Goal: Use online tool/utility

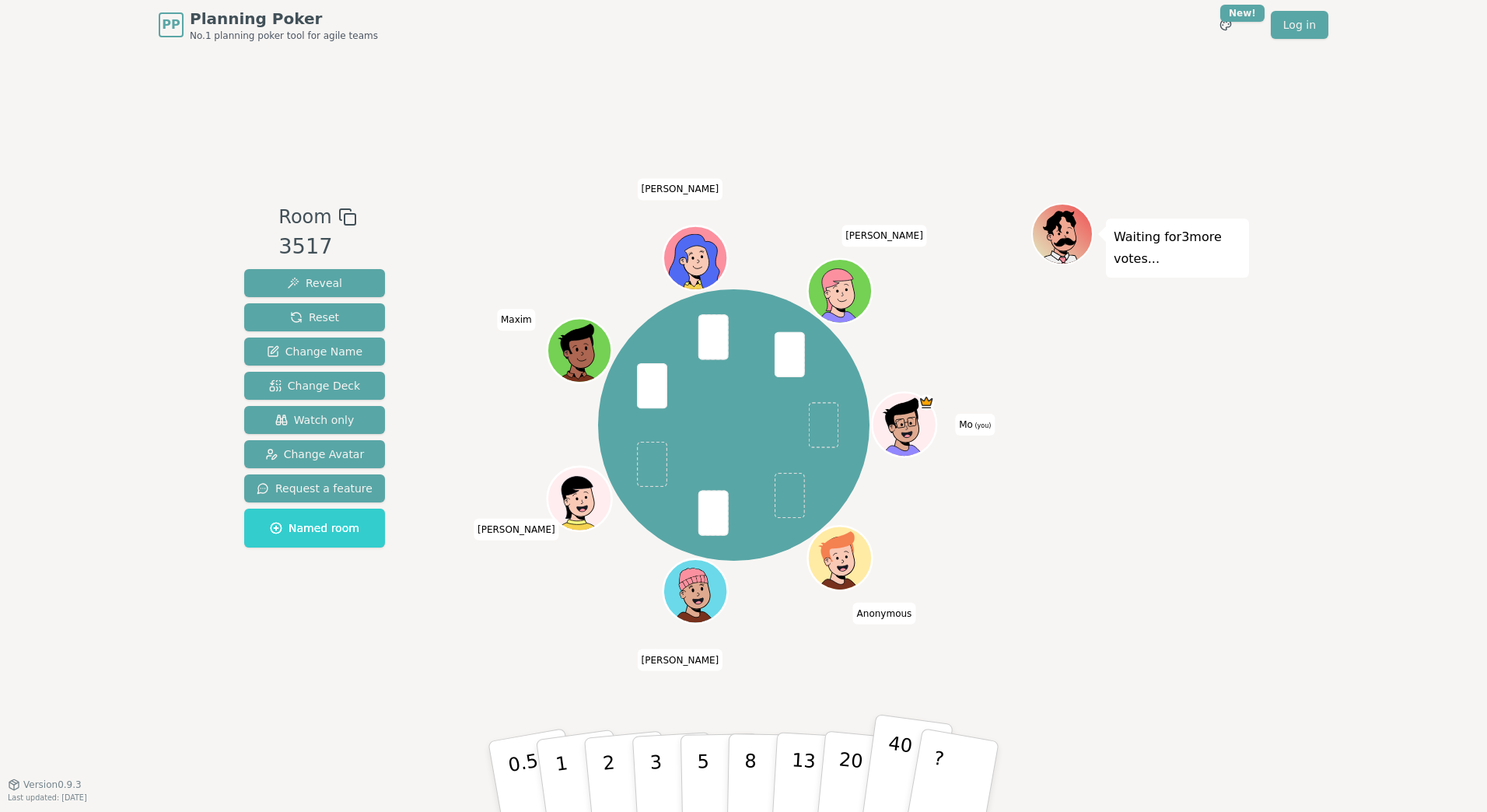
click at [888, 760] on p "40" at bounding box center [895, 775] width 35 height 86
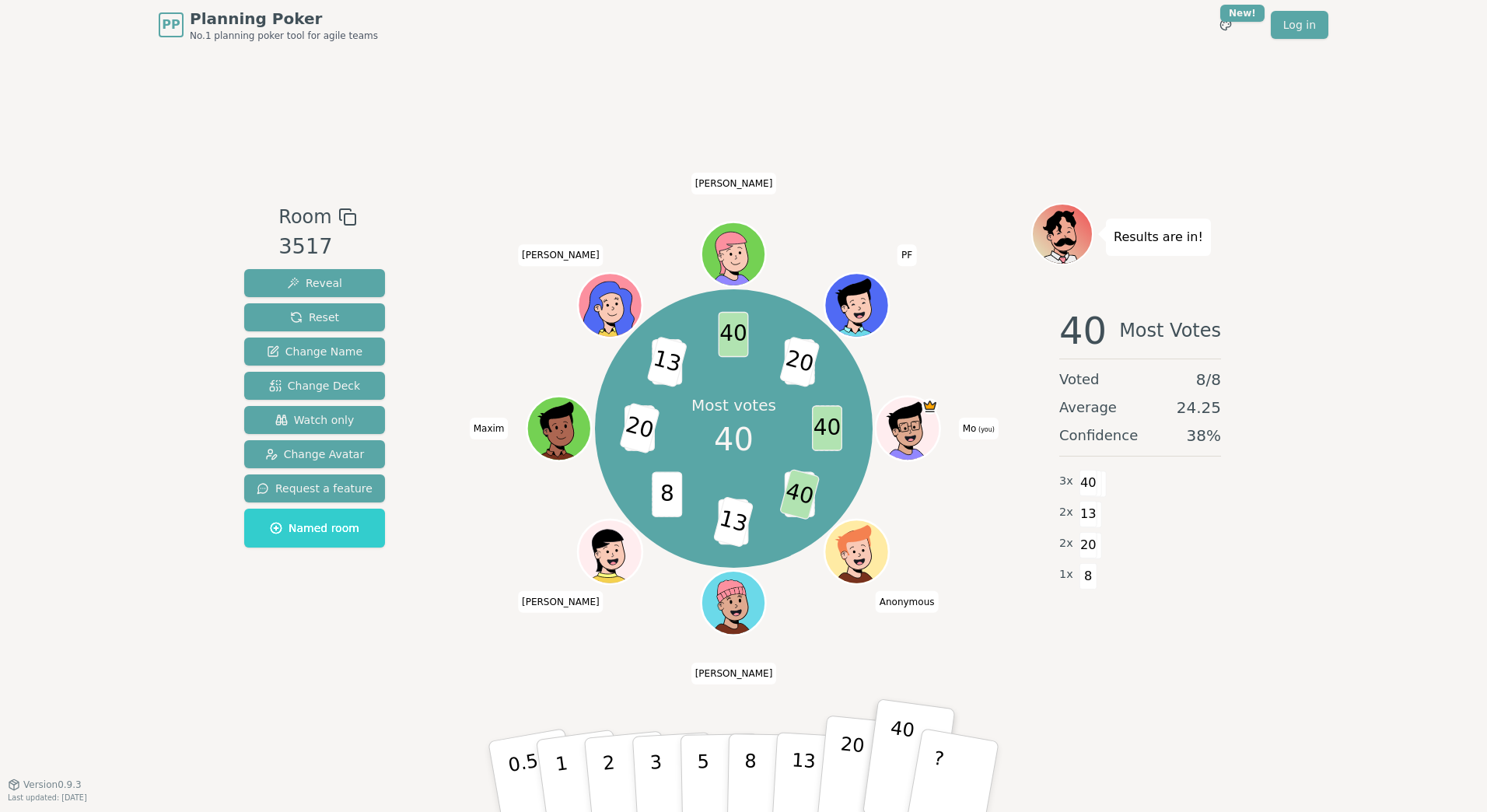
click at [847, 761] on p "20" at bounding box center [850, 775] width 32 height 85
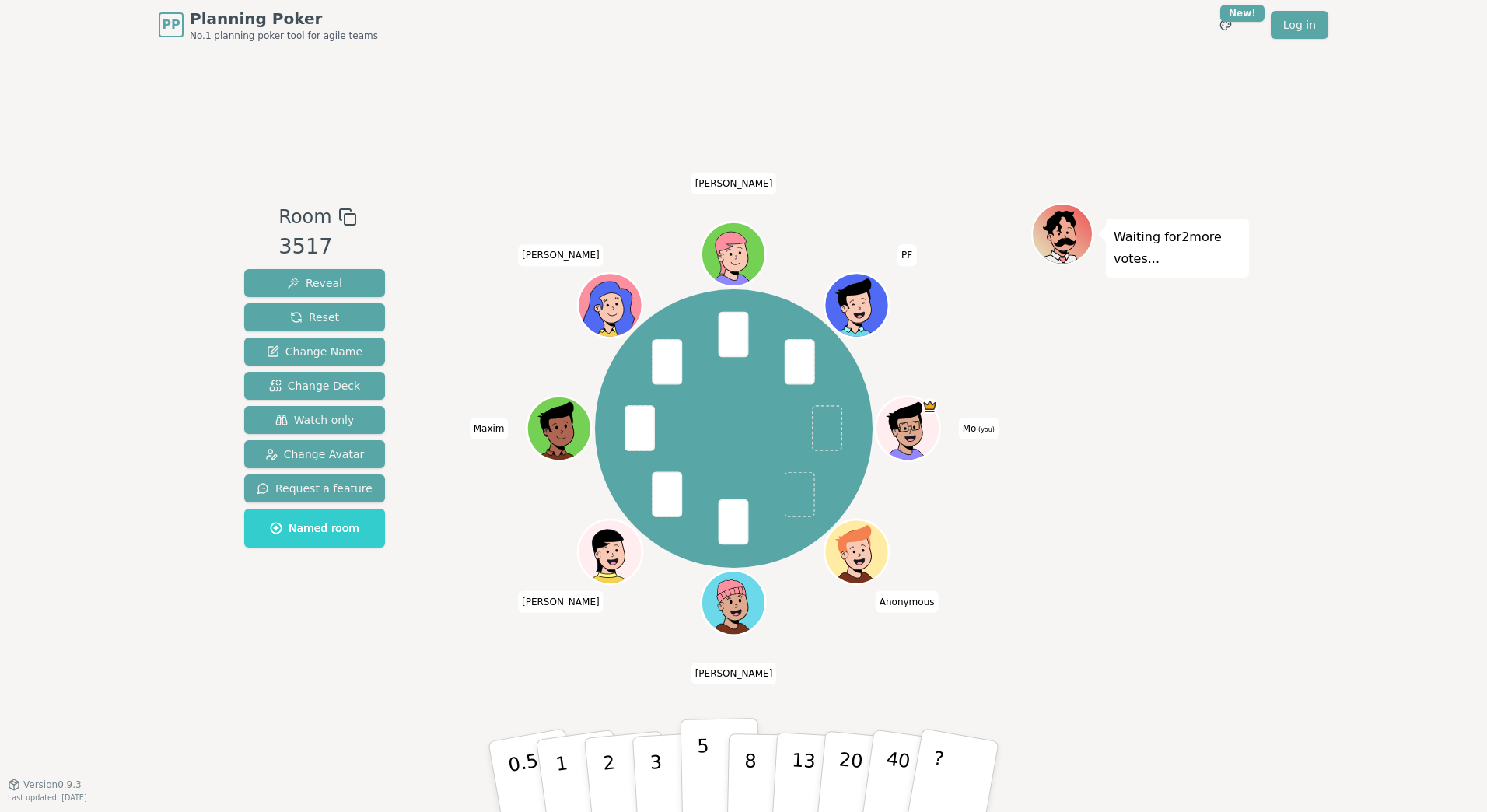
drag, startPoint x: 718, startPoint y: 763, endPoint x: 755, endPoint y: 777, distance: 39.6
click at [718, 763] on button "5" at bounding box center [720, 776] width 80 height 118
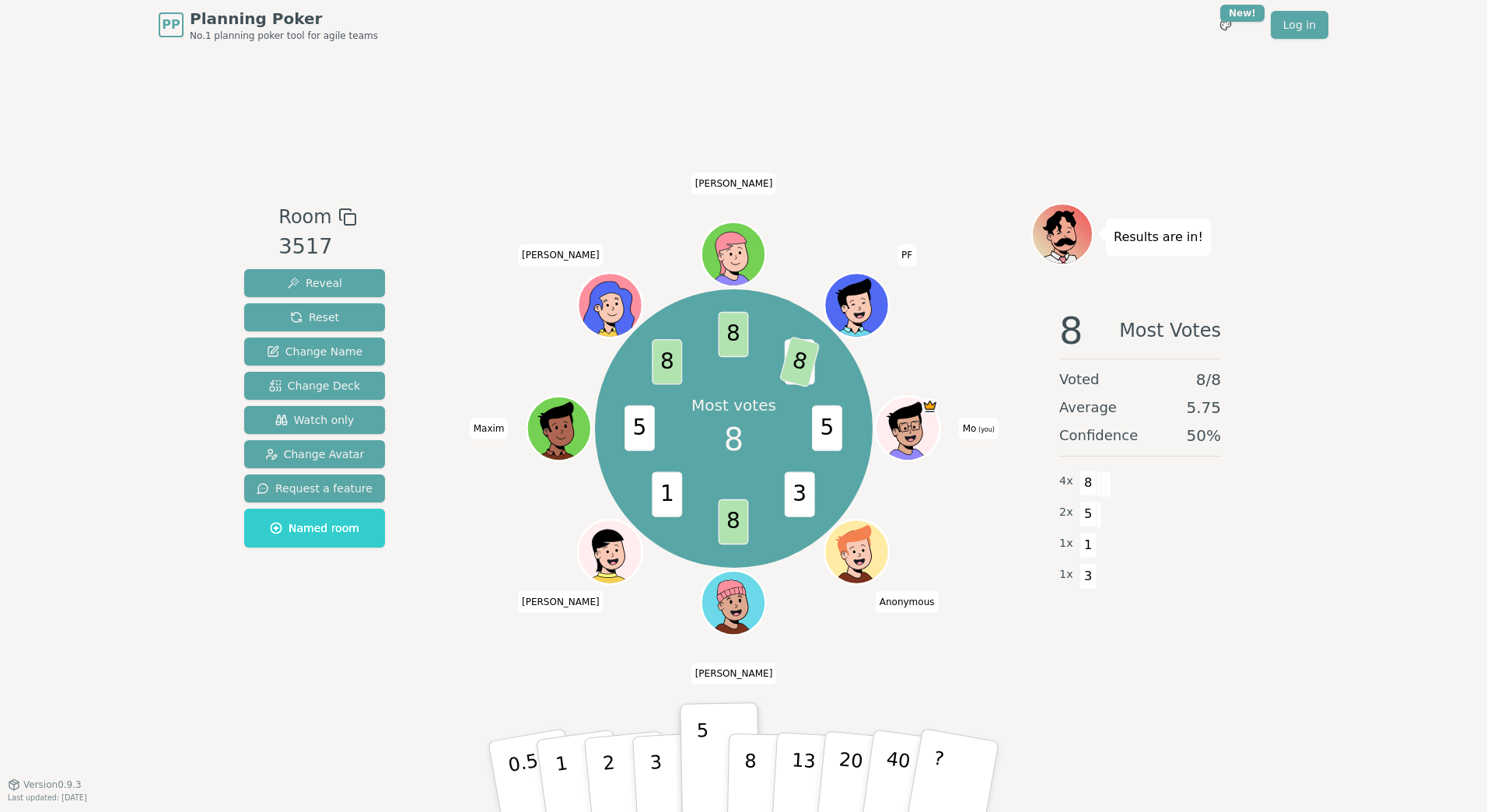
click at [1049, 790] on div "PP Planning Poker No.1 planning poker tool for agile teams Toggle theme New! Lo…" at bounding box center [744, 406] width 1487 height 812
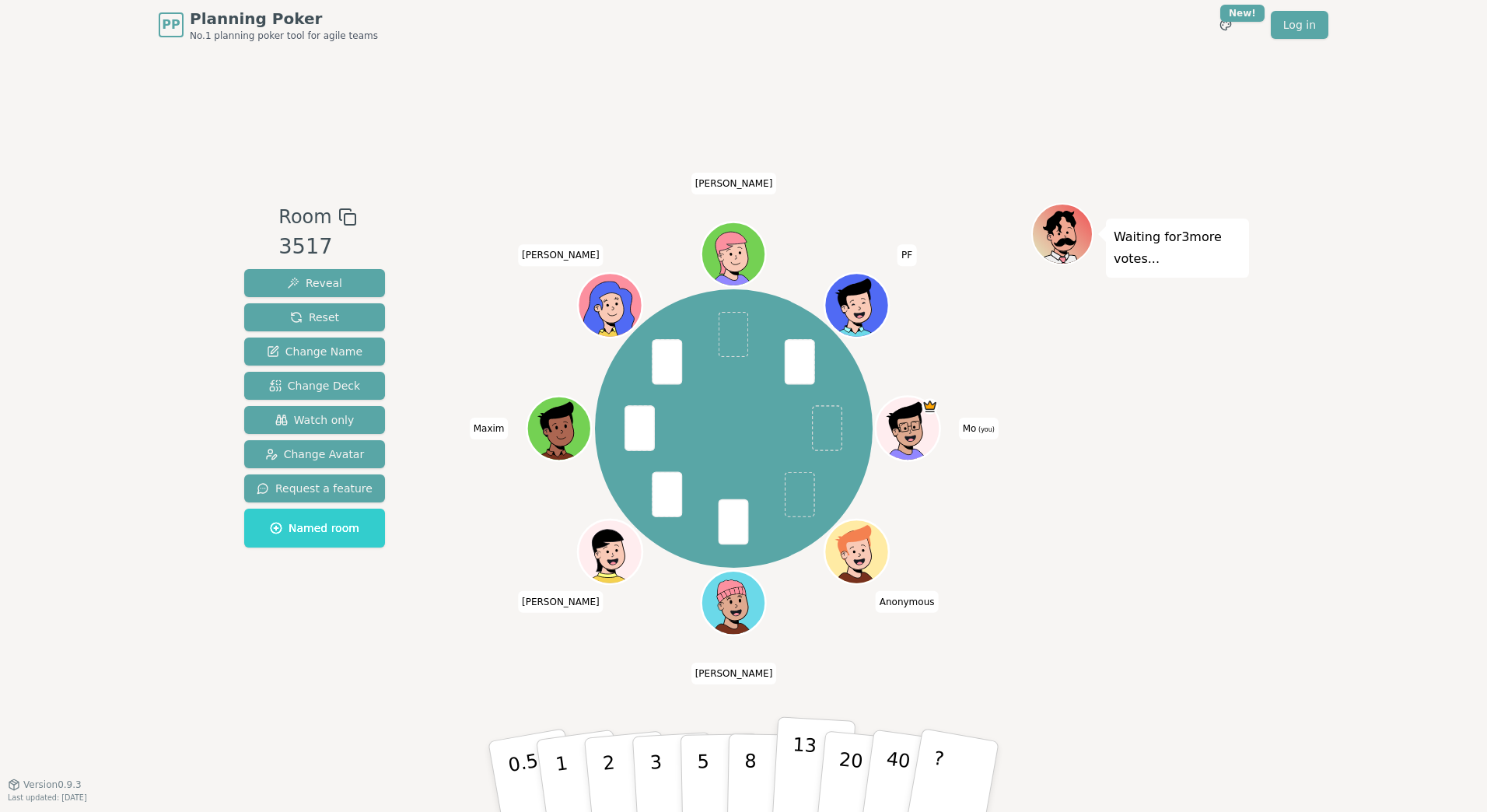
click at [784, 768] on button "13" at bounding box center [813, 776] width 84 height 121
click at [809, 743] on p "13" at bounding box center [802, 776] width 29 height 85
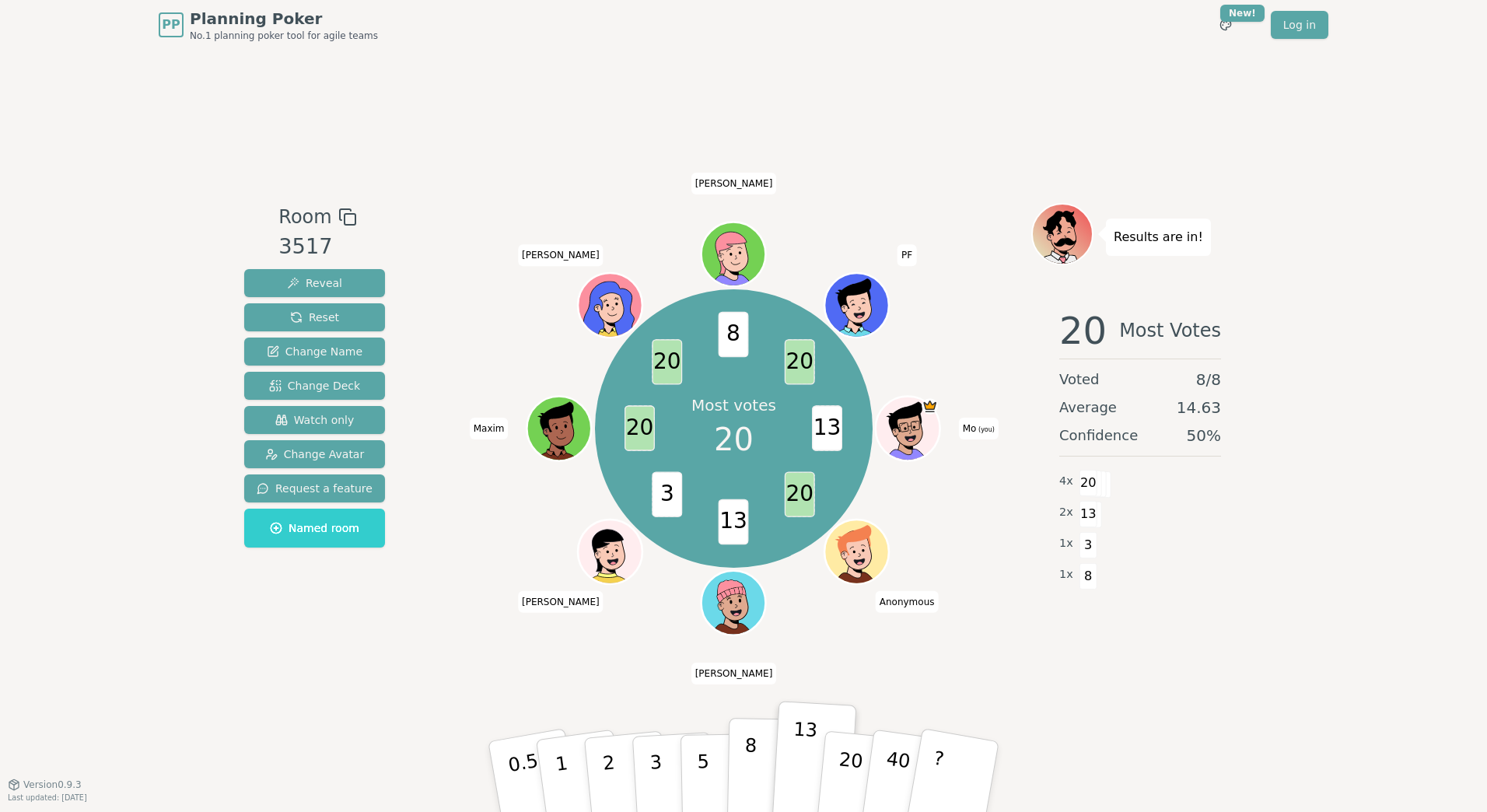
click at [744, 769] on button "8" at bounding box center [766, 776] width 80 height 118
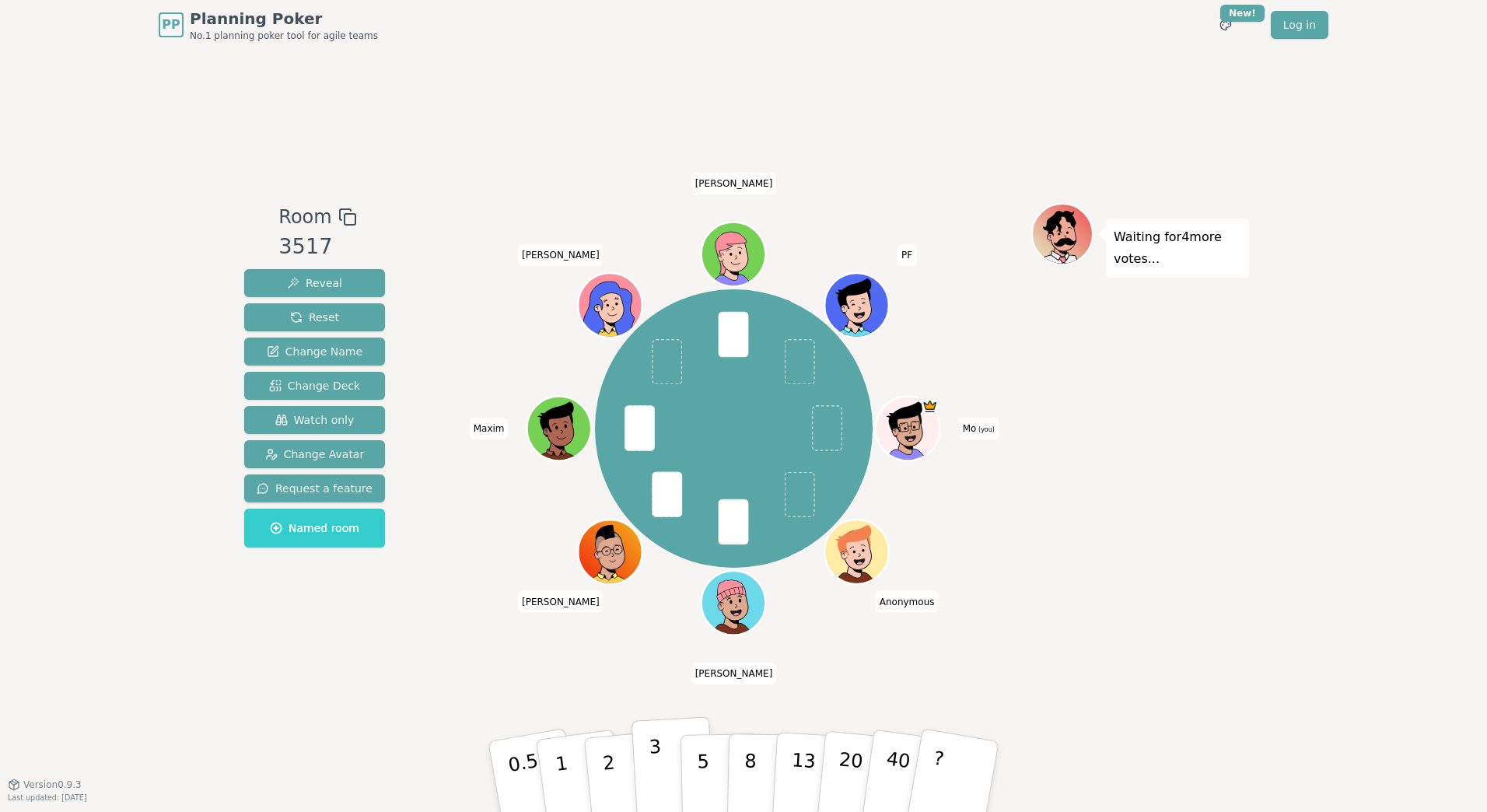
click at [662, 762] on button "3" at bounding box center [673, 776] width 84 height 121
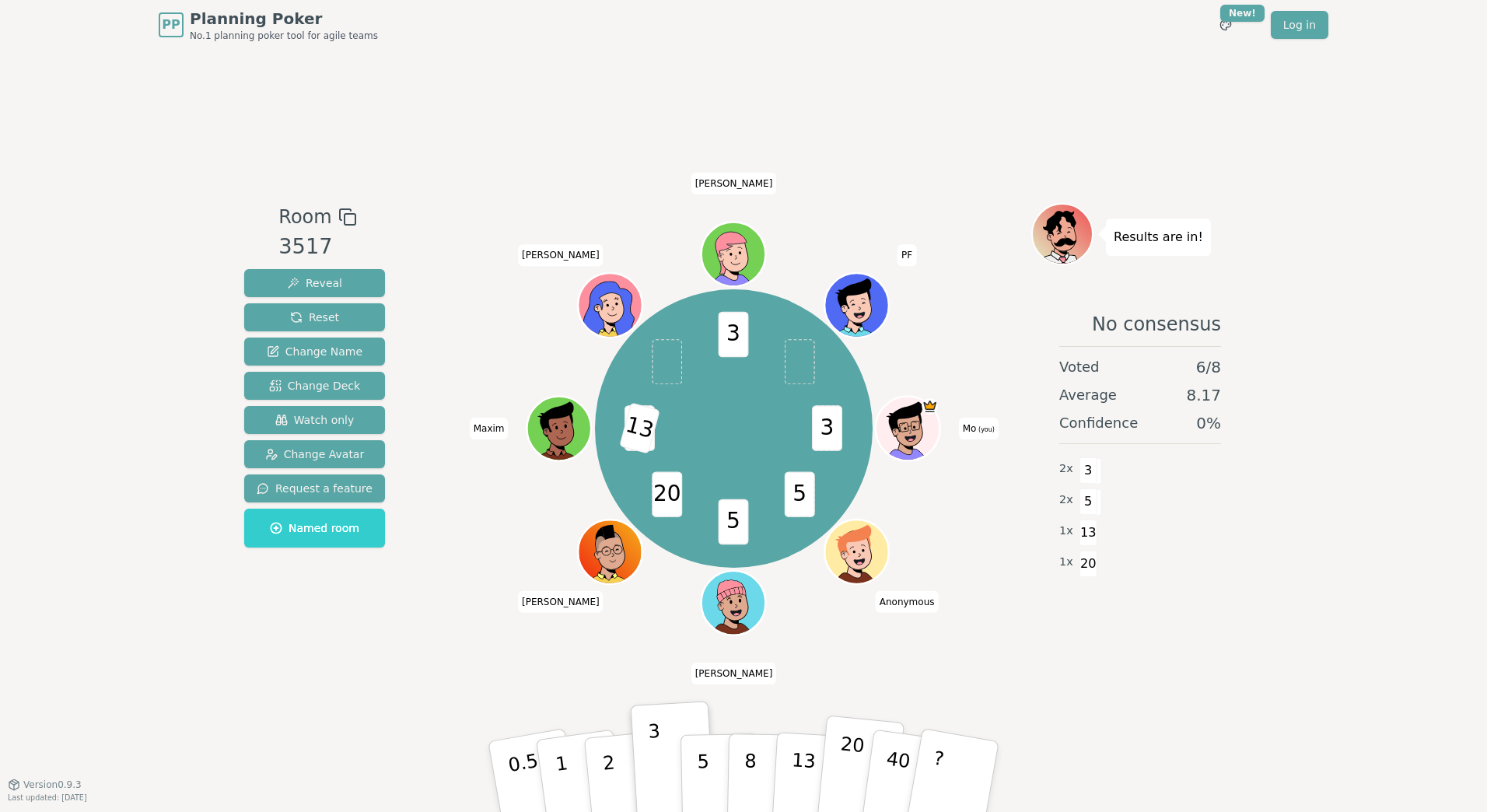
click at [849, 754] on p "20" at bounding box center [850, 775] width 32 height 85
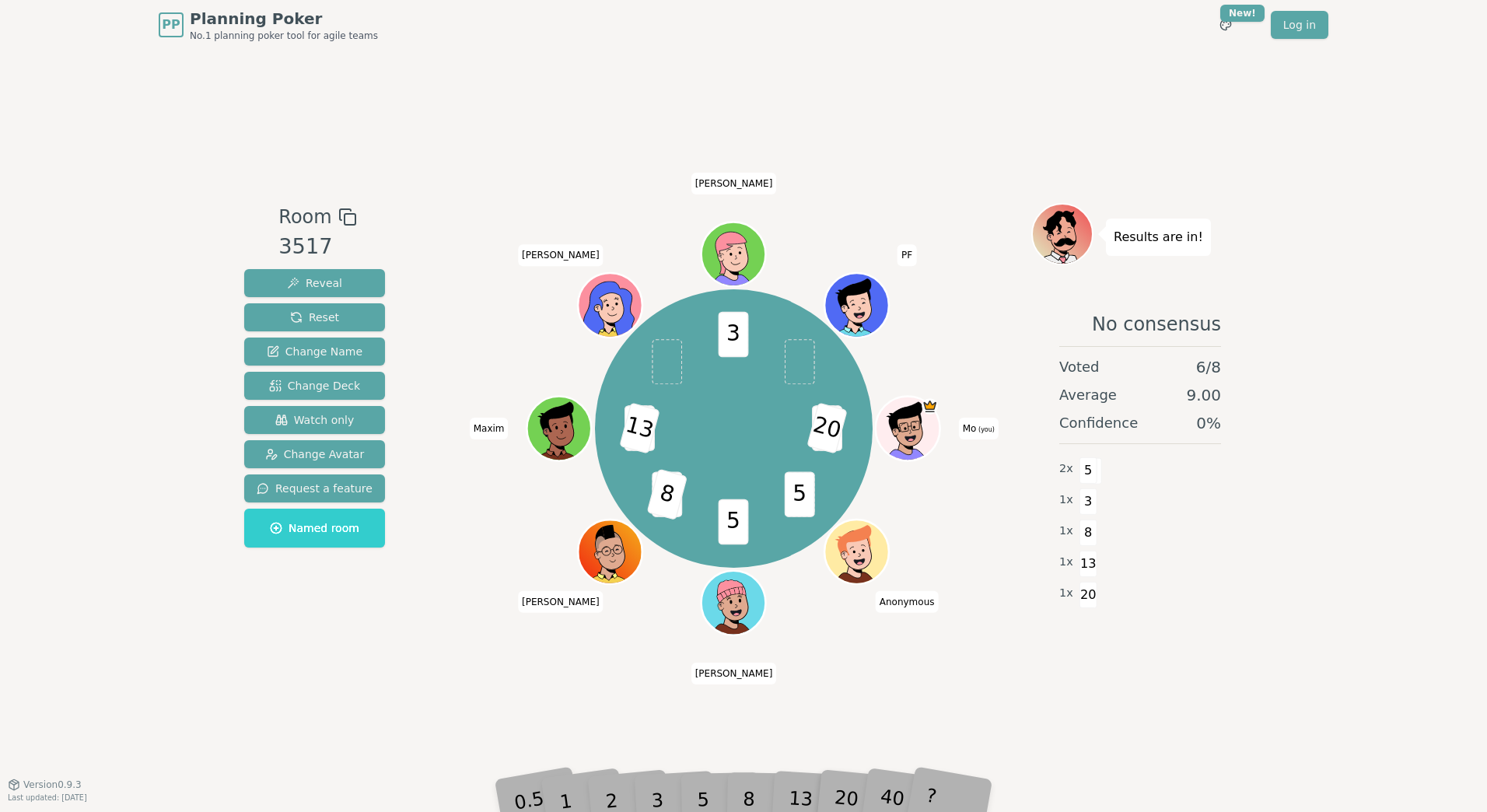
click at [816, 797] on div "13" at bounding box center [813, 776] width 50 height 57
click at [769, 787] on div "8" at bounding box center [766, 776] width 48 height 56
drag, startPoint x: 738, startPoint y: 781, endPoint x: 755, endPoint y: 761, distance: 26.2
click at [738, 781] on div "5" at bounding box center [720, 776] width 48 height 56
click at [723, 790] on div "5" at bounding box center [720, 776] width 48 height 56
